Goal: Communication & Community: Share content

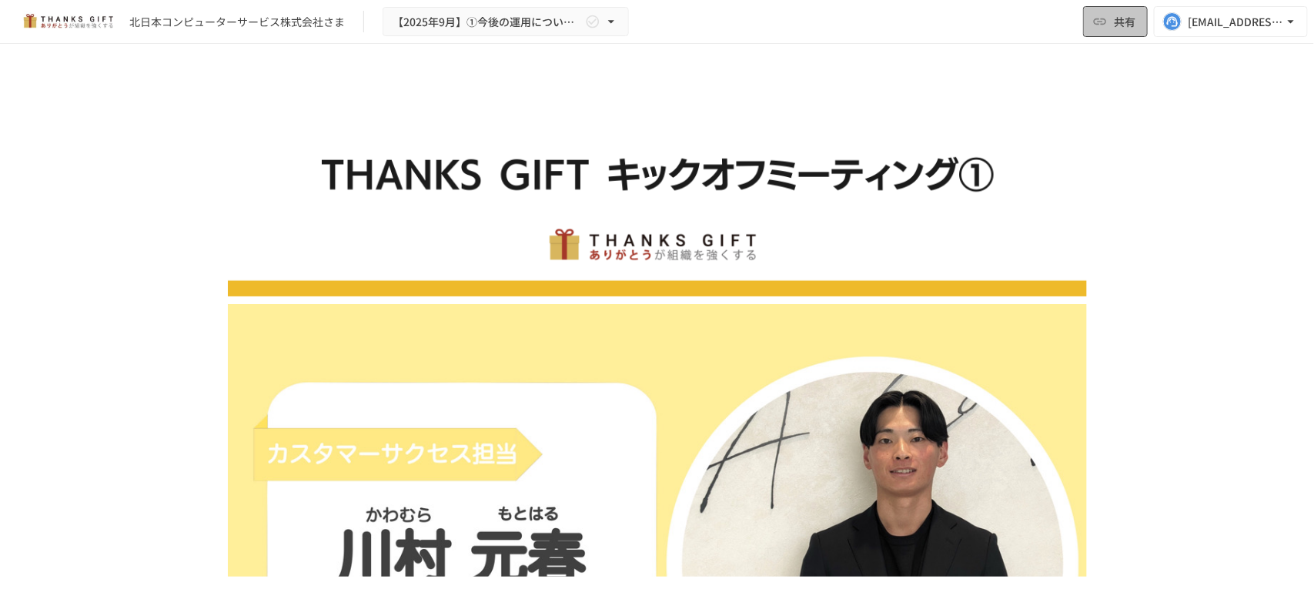
click at [1100, 23] on icon "button" at bounding box center [1099, 21] width 15 height 15
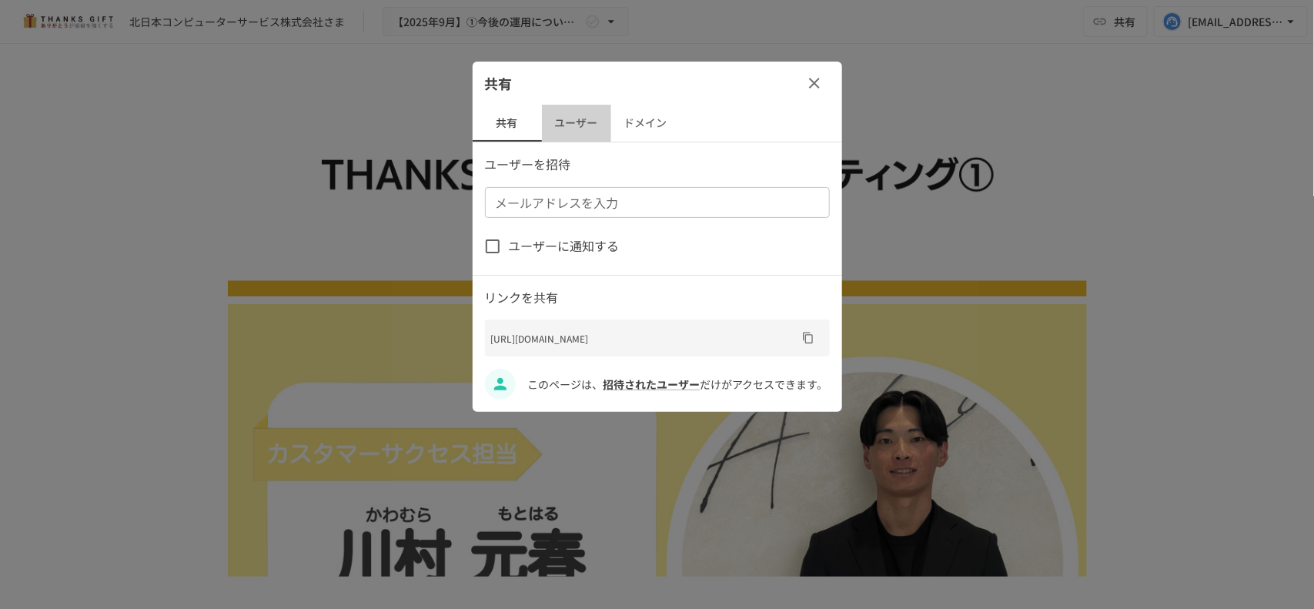
click at [573, 121] on button "ユーザー" at bounding box center [576, 123] width 69 height 37
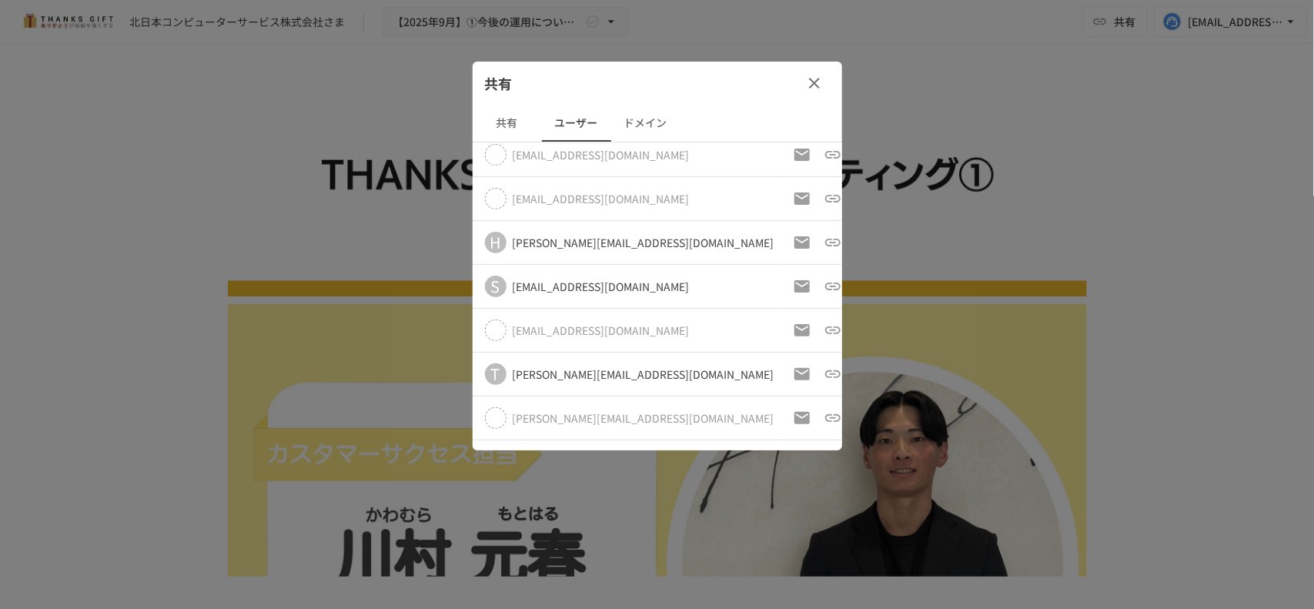
scroll to position [616, 0]
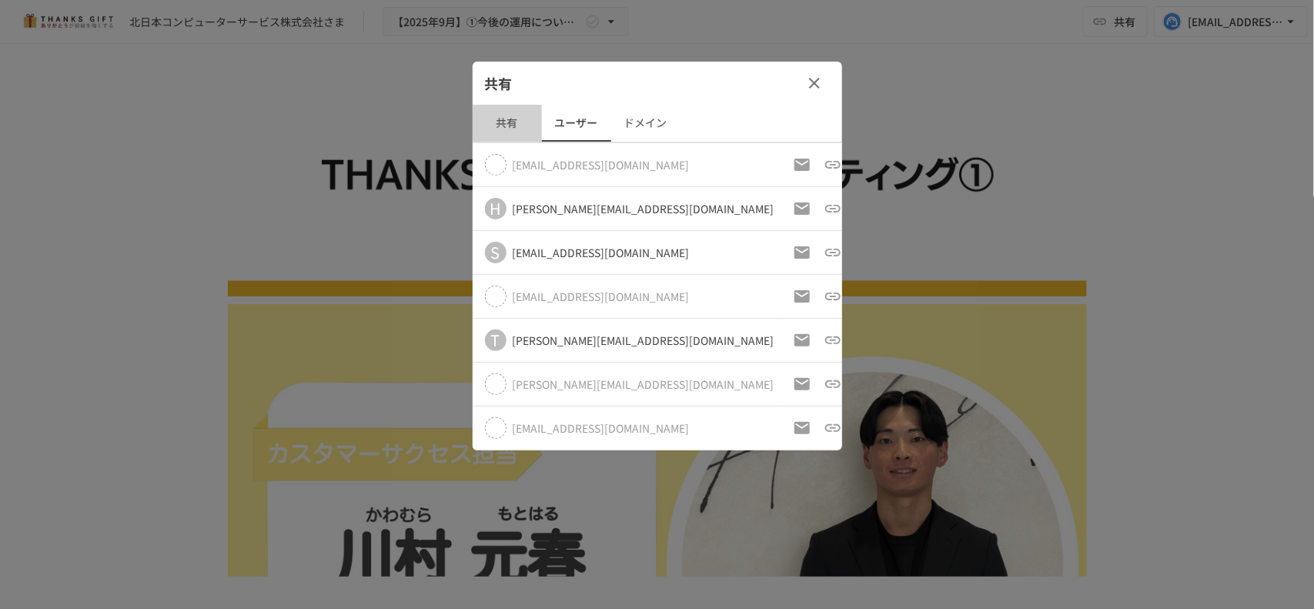
click at [518, 123] on button "共有" at bounding box center [506, 123] width 69 height 37
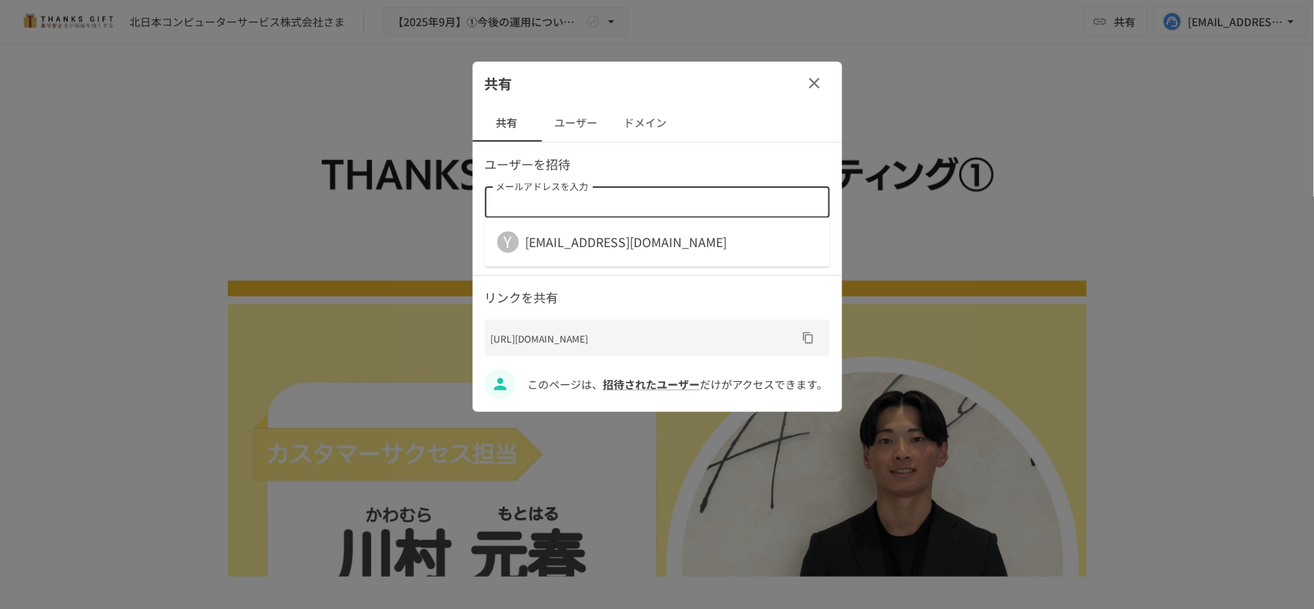
click at [591, 209] on input "メールアドレスを入力" at bounding box center [655, 203] width 333 height 22
click at [543, 197] on div "メールアドレスを入力 メールアドレスを入力" at bounding box center [657, 202] width 345 height 31
paste input "**********"
type input "**********"
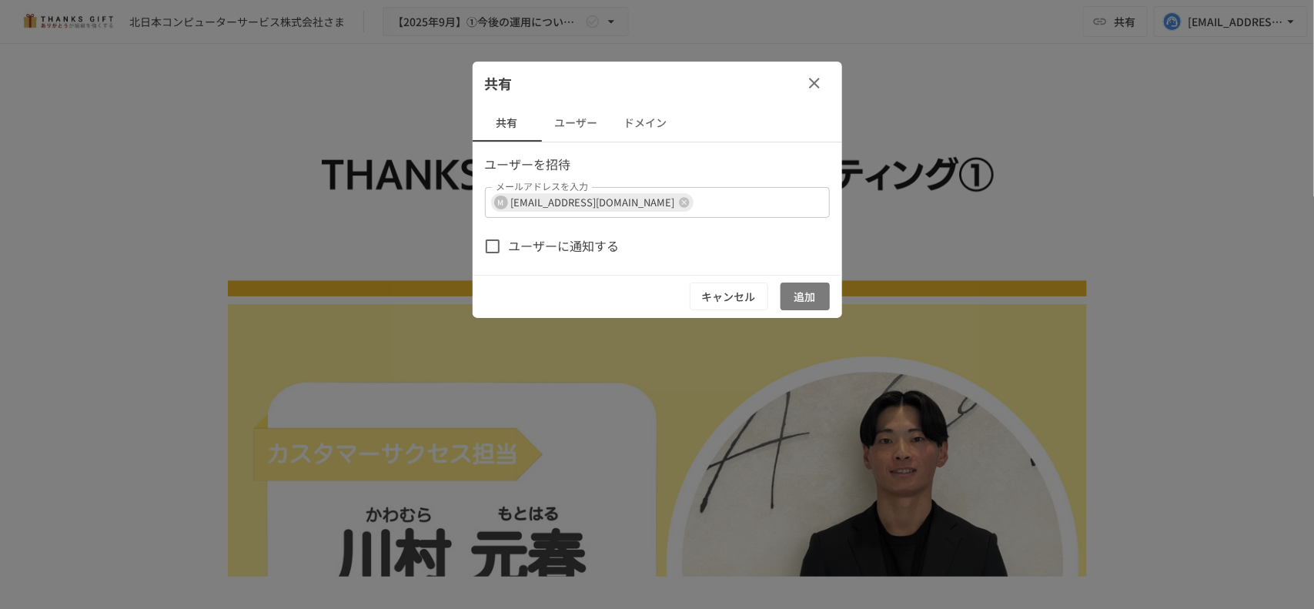
click at [804, 305] on button "追加" at bounding box center [804, 296] width 49 height 28
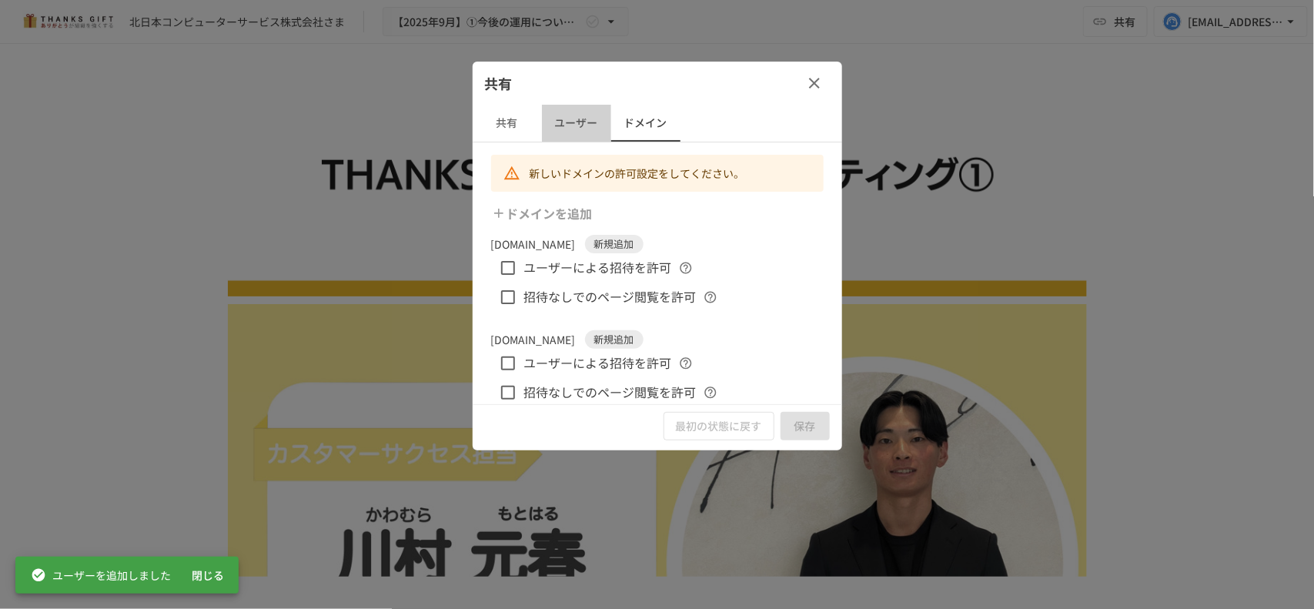
click at [599, 121] on button "ユーザー" at bounding box center [576, 123] width 69 height 37
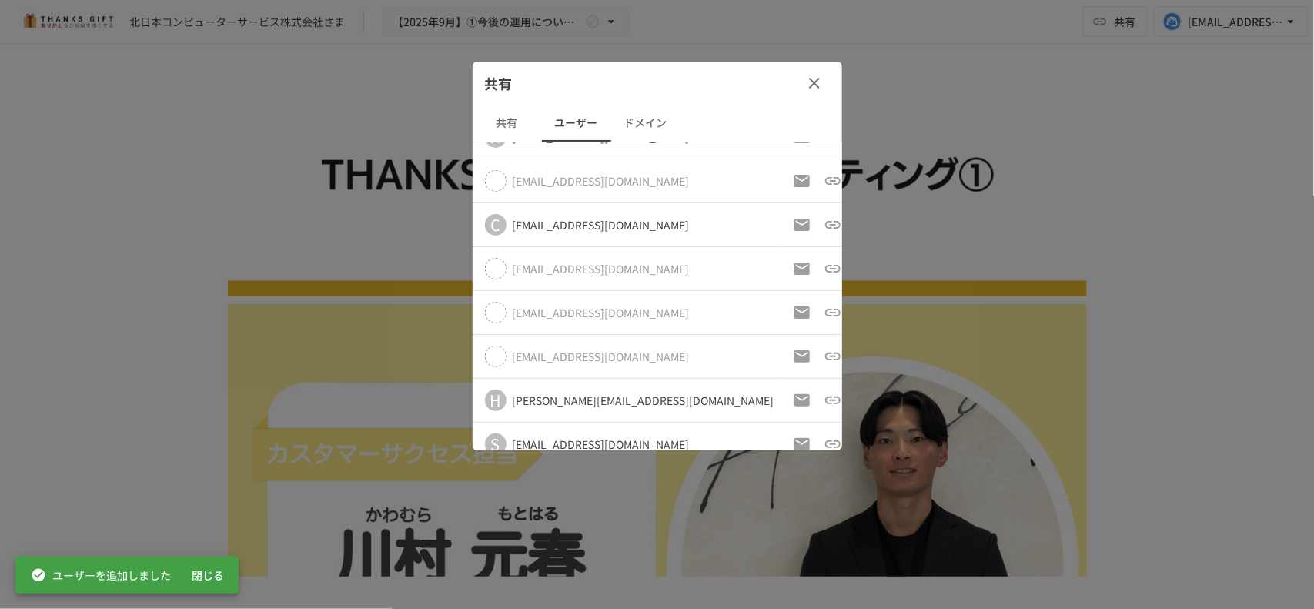
scroll to position [660, 0]
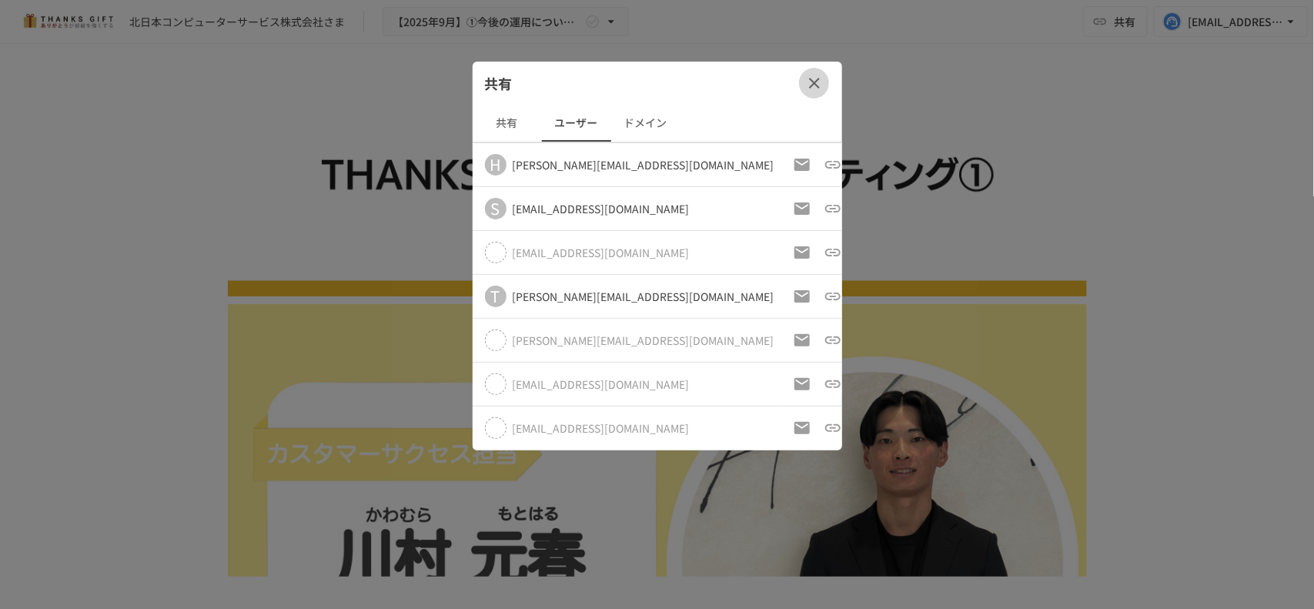
click at [809, 83] on icon "button" at bounding box center [814, 83] width 18 height 18
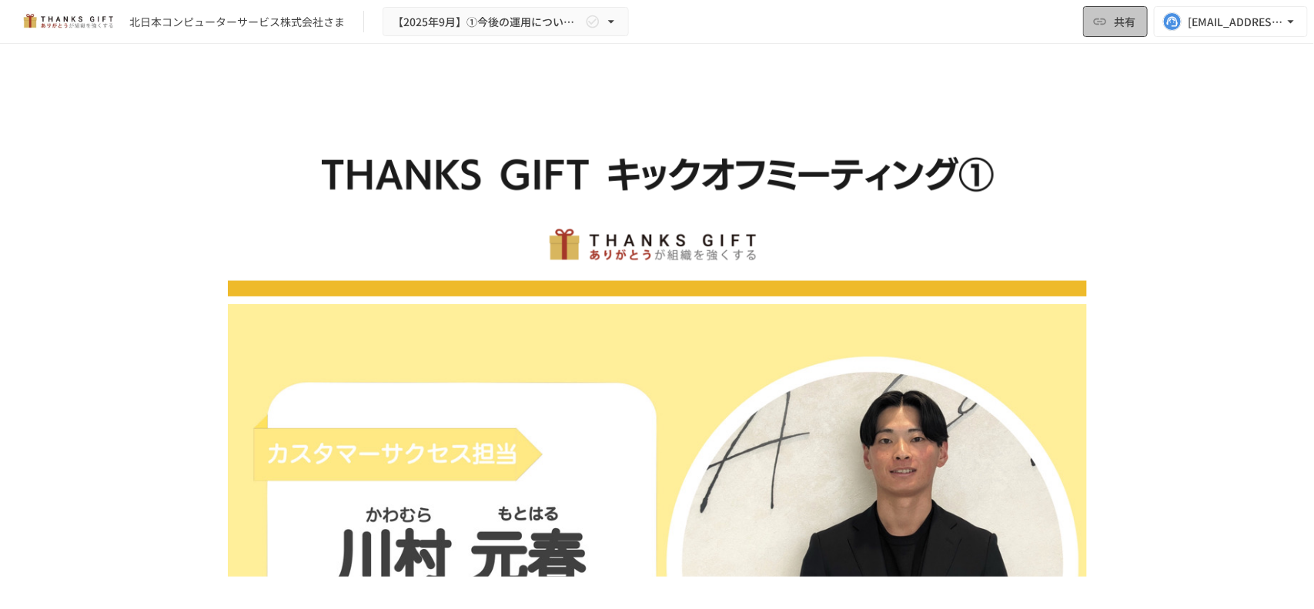
click at [1116, 14] on span "共有" at bounding box center [1125, 21] width 22 height 17
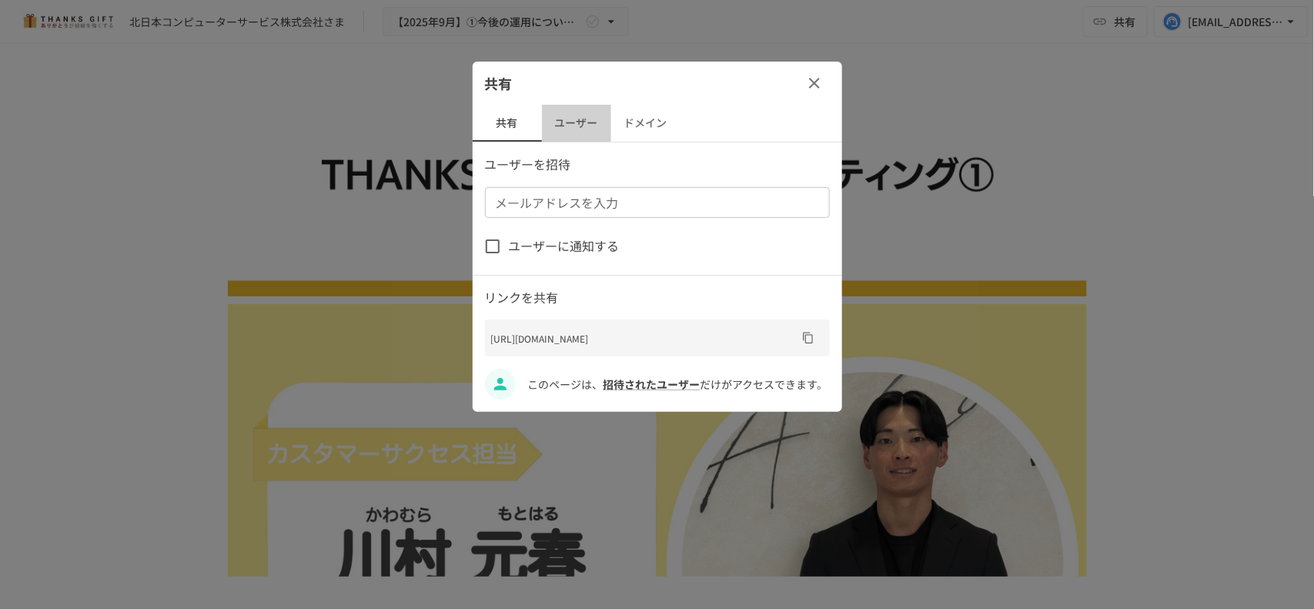
click at [583, 139] on button "ユーザー" at bounding box center [576, 123] width 69 height 37
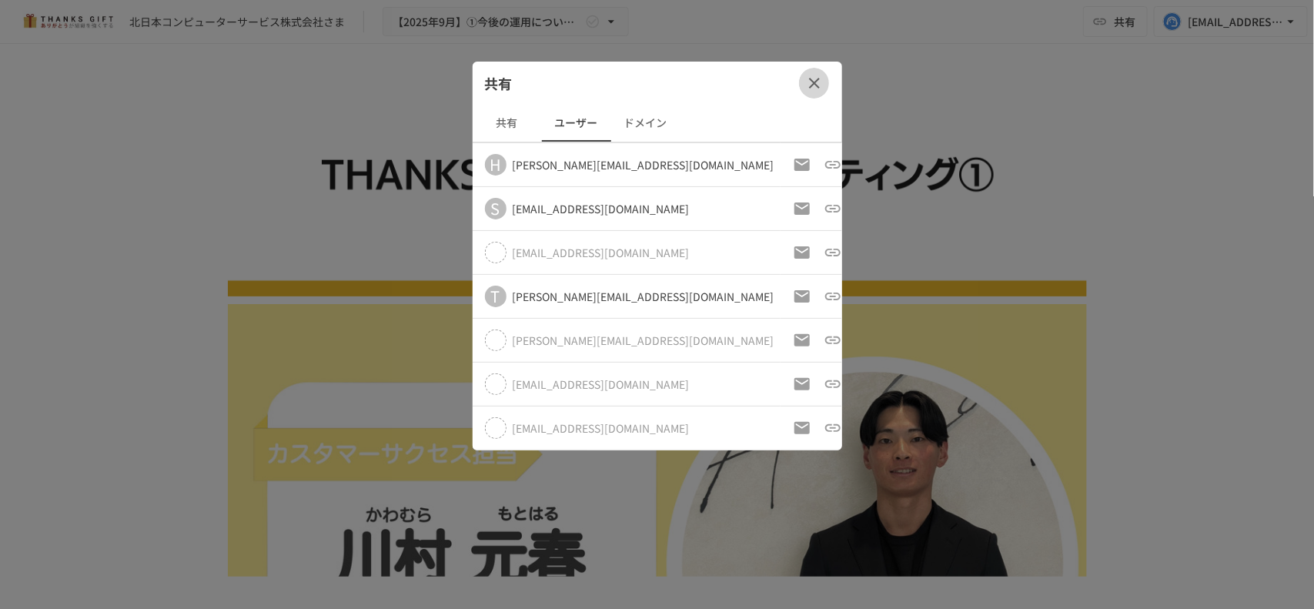
click at [828, 86] on button "button" at bounding box center [814, 83] width 31 height 31
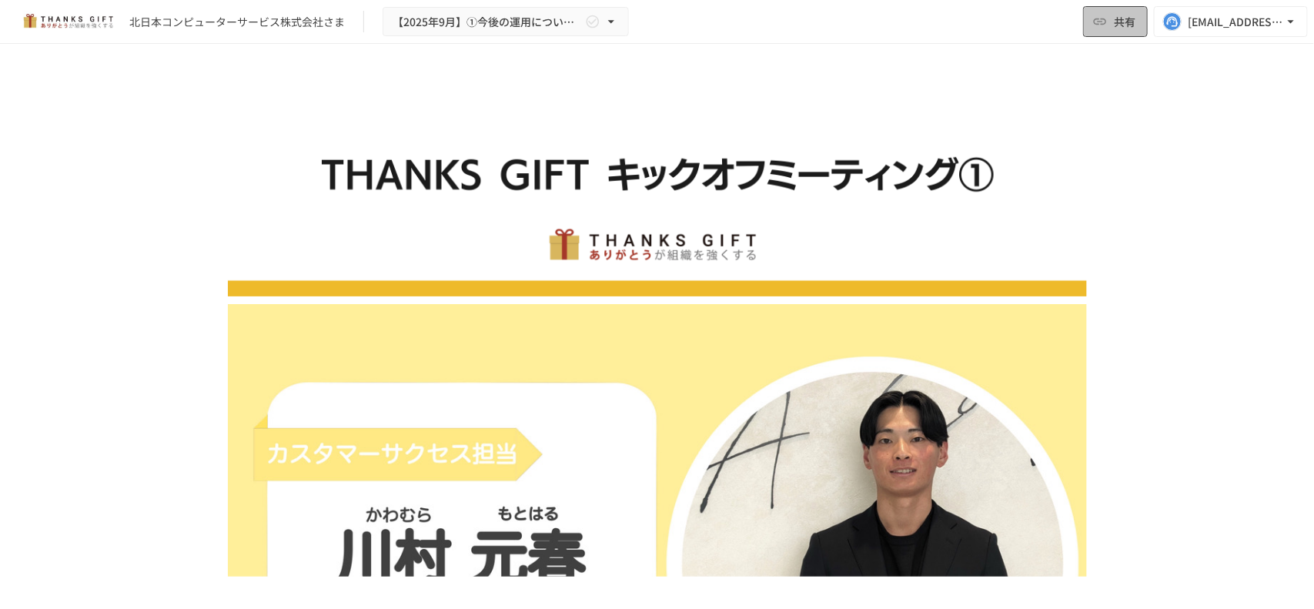
click at [1114, 19] on span "共有" at bounding box center [1125, 21] width 22 height 17
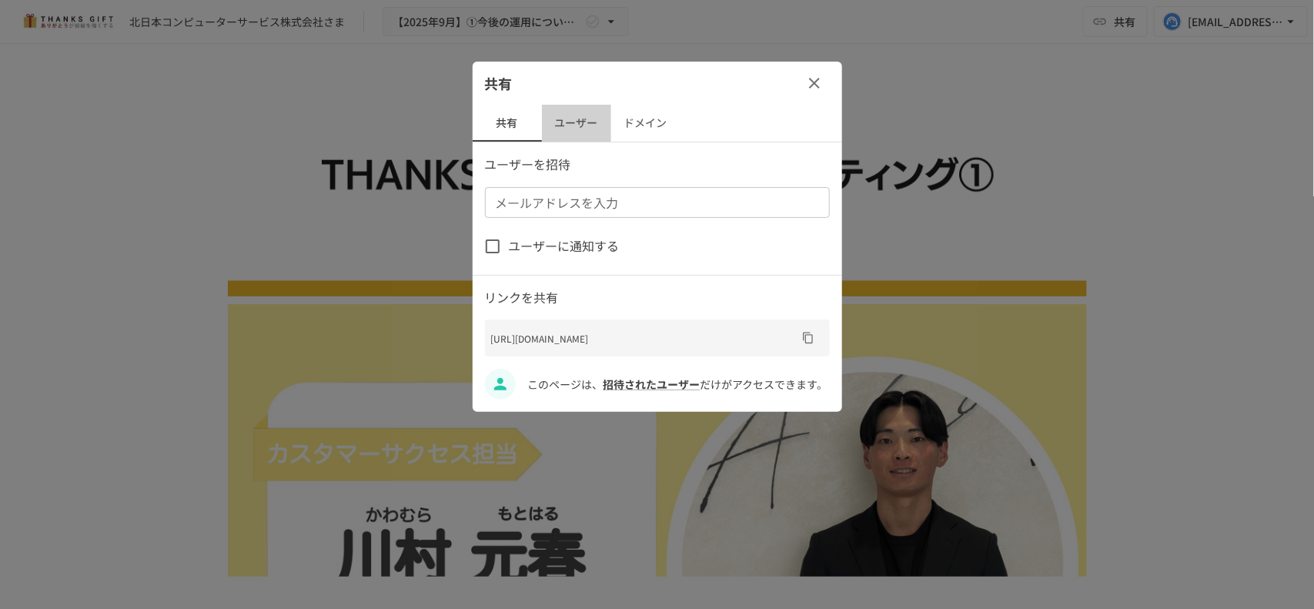
click at [586, 124] on button "ユーザー" at bounding box center [576, 123] width 69 height 37
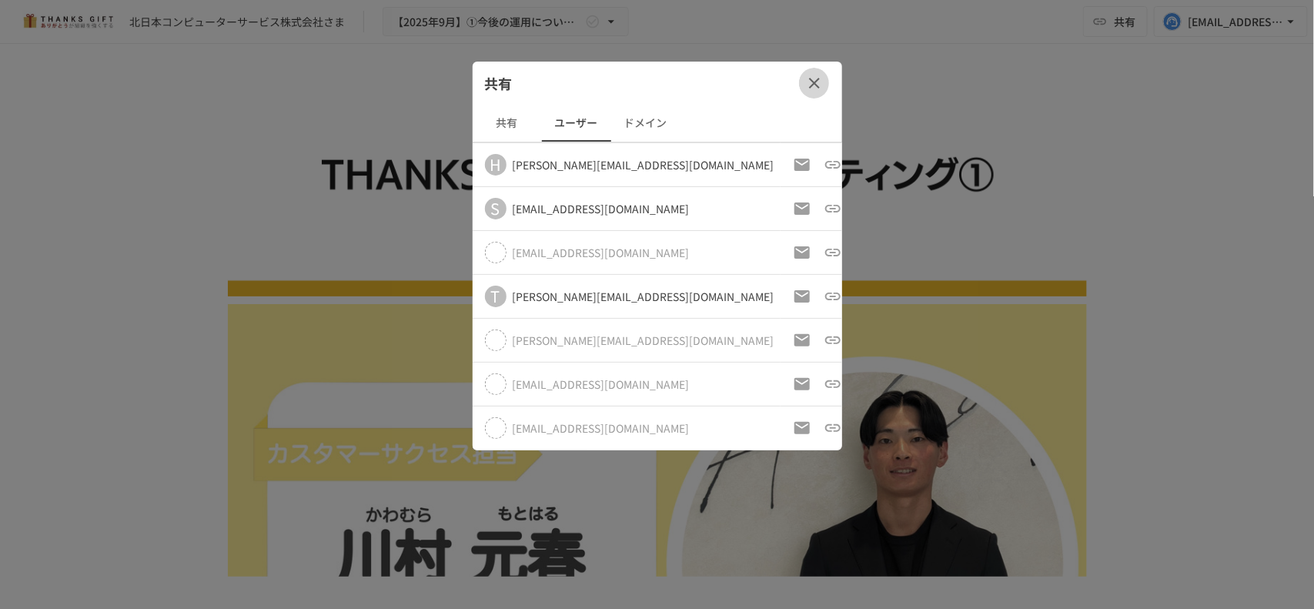
click at [821, 83] on icon "button" at bounding box center [814, 83] width 18 height 18
